Goal: Complete application form

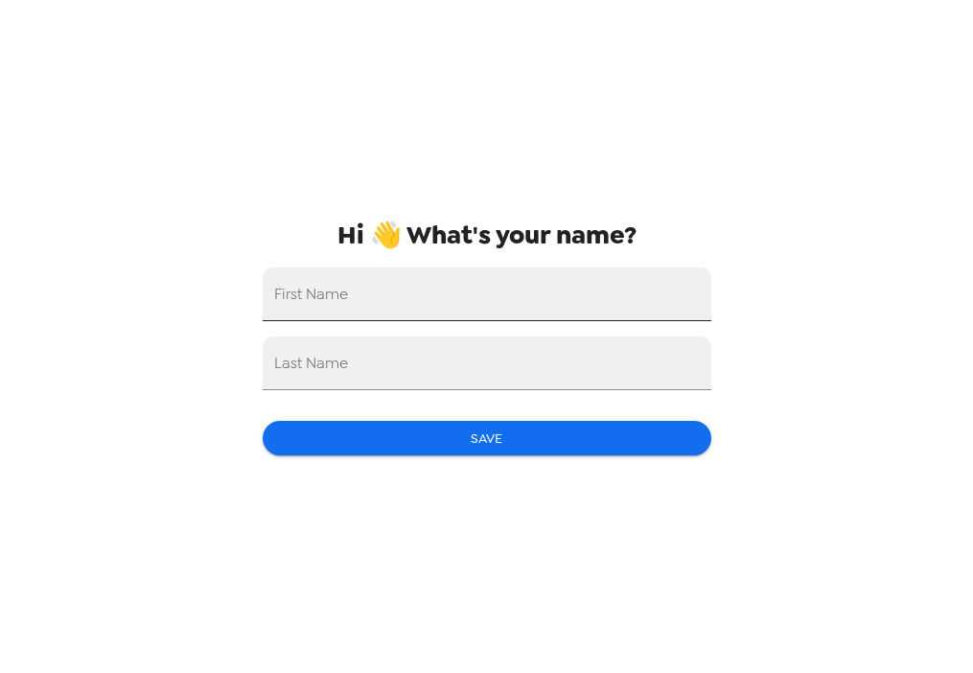
click at [616, 295] on input "First Name" at bounding box center [487, 294] width 449 height 54
type input "[PERSON_NAME]"
click at [580, 362] on input "Last Name" at bounding box center [487, 363] width 449 height 54
type input "n"
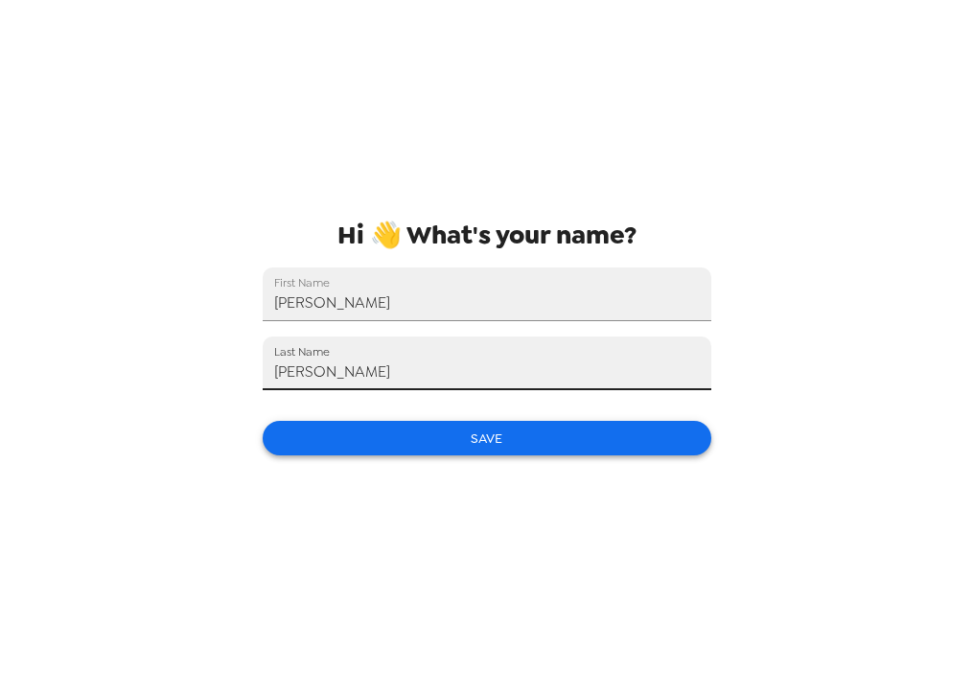
type input "[PERSON_NAME]"
click at [600, 450] on button "Save" at bounding box center [487, 438] width 449 height 35
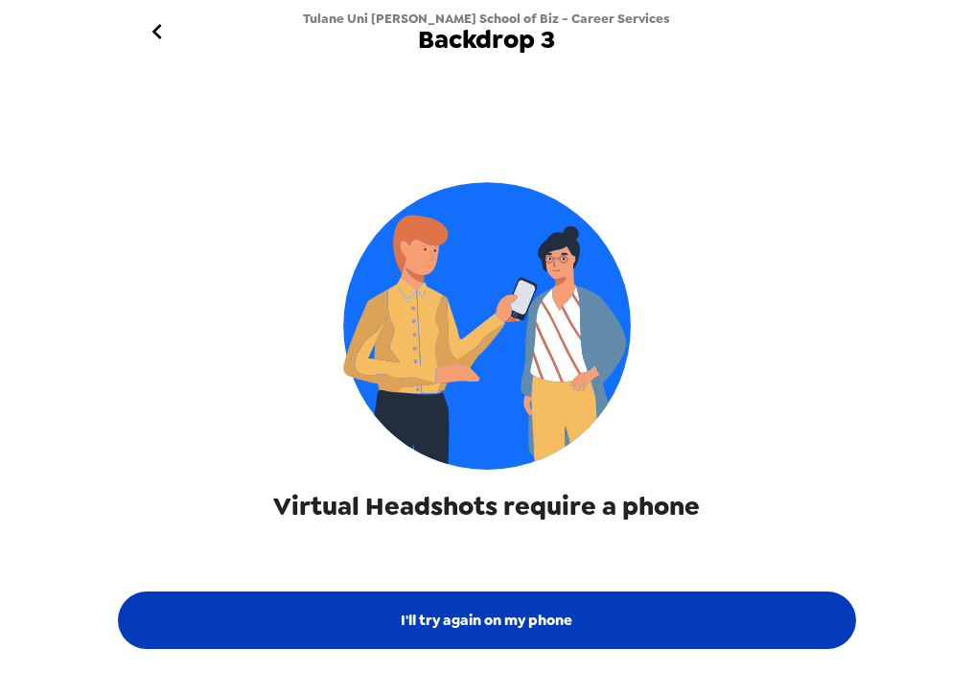
click at [643, 602] on button "I'll try again on my phone" at bounding box center [487, 620] width 738 height 58
